Goal: Find specific page/section: Find specific page/section

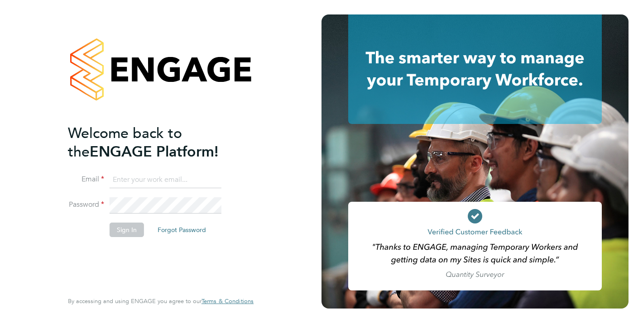
click at [157, 184] on input at bounding box center [166, 180] width 112 height 16
type input "keaton@ivyresourcegroup.com"
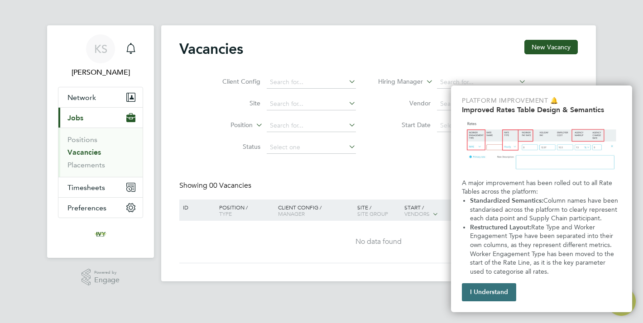
click at [488, 289] on button "I Understand" at bounding box center [489, 292] width 54 height 18
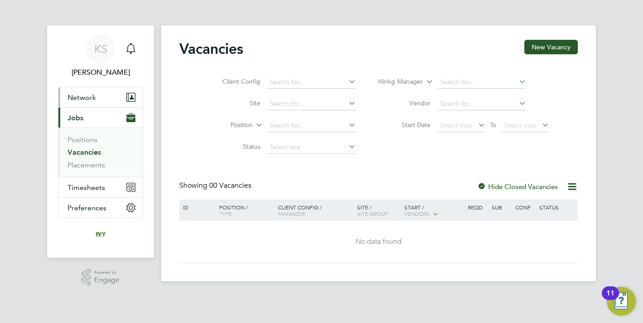
click at [88, 98] on span "Network" at bounding box center [81, 97] width 29 height 9
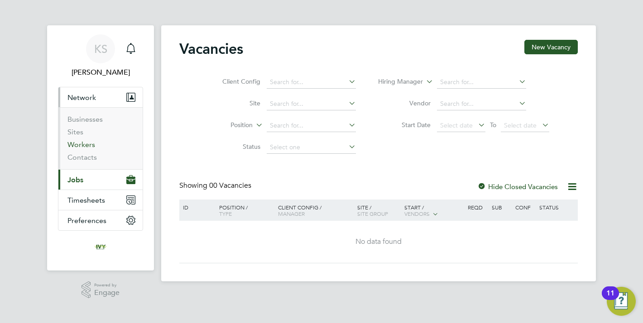
click at [84, 145] on link "Workers" at bounding box center [81, 144] width 28 height 9
